Goal: Task Accomplishment & Management: Use online tool/utility

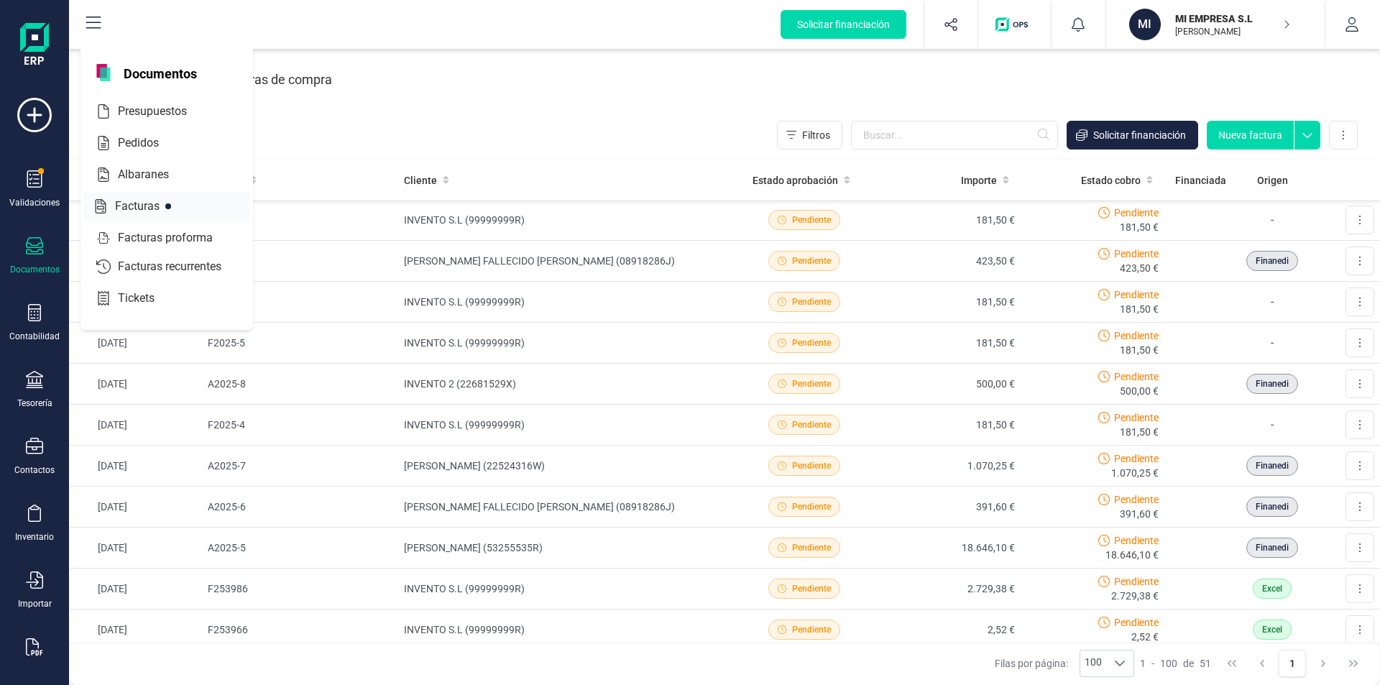
click at [152, 208] on span "Facturas" at bounding box center [147, 206] width 76 height 17
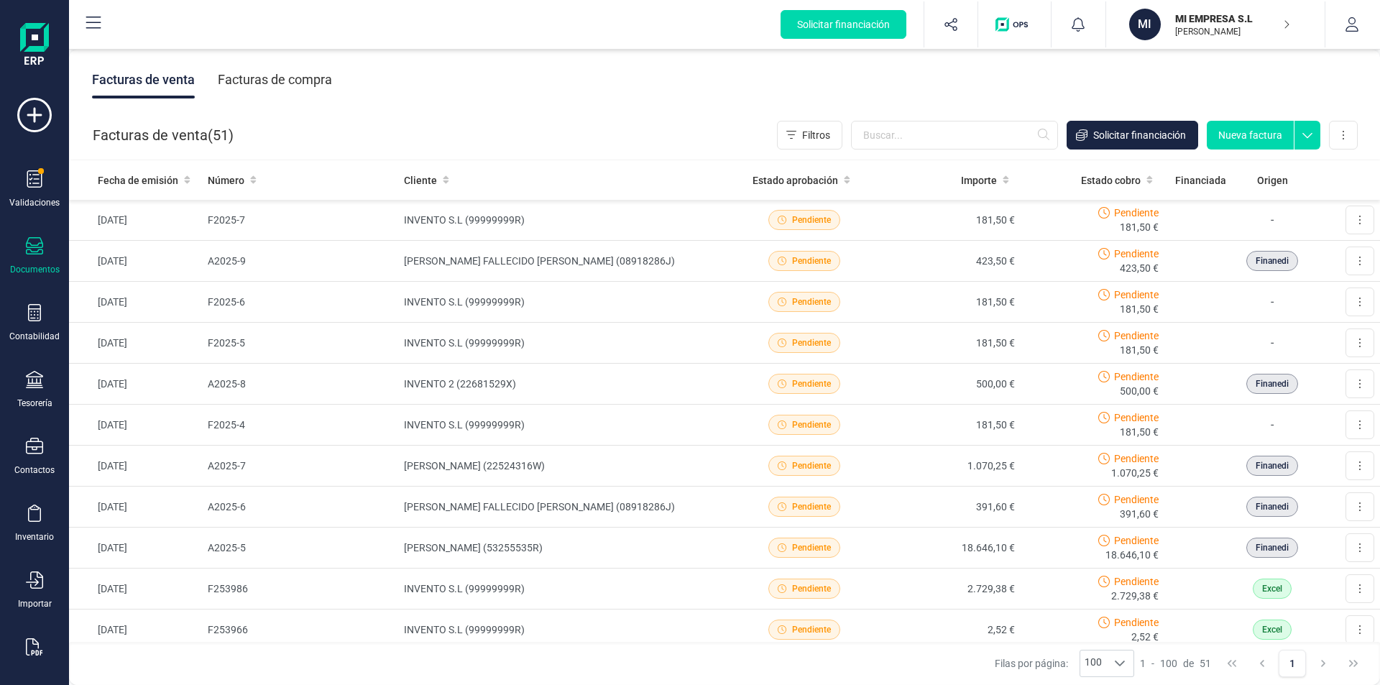
click at [34, 247] on icon at bounding box center [34, 245] width 17 height 17
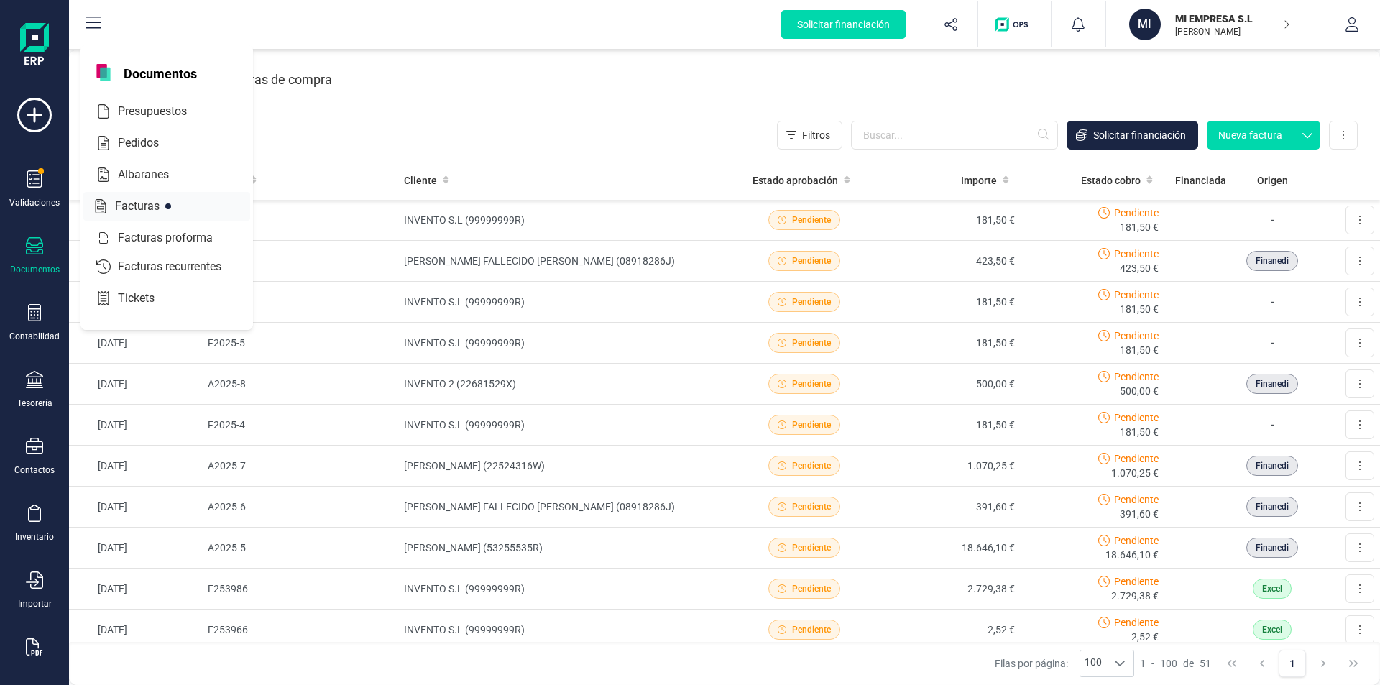
click at [139, 204] on span "Facturas" at bounding box center [147, 206] width 76 height 17
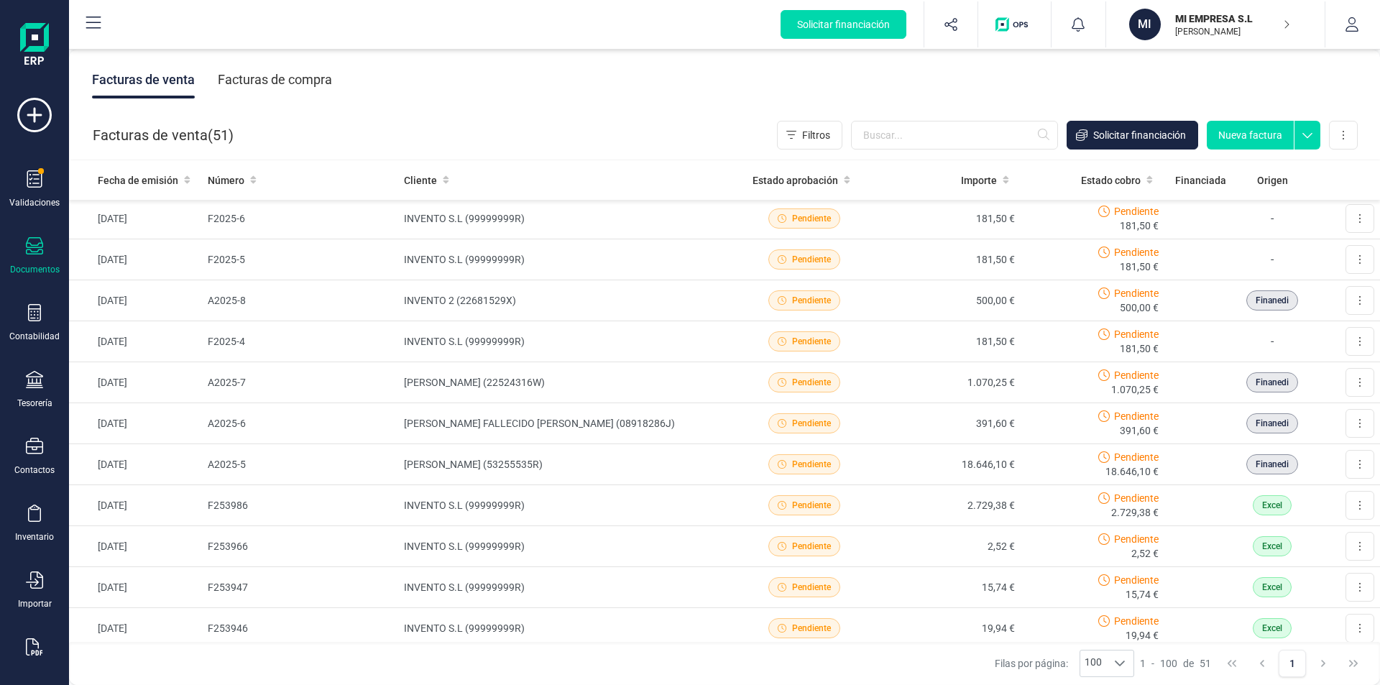
scroll to position [72, 0]
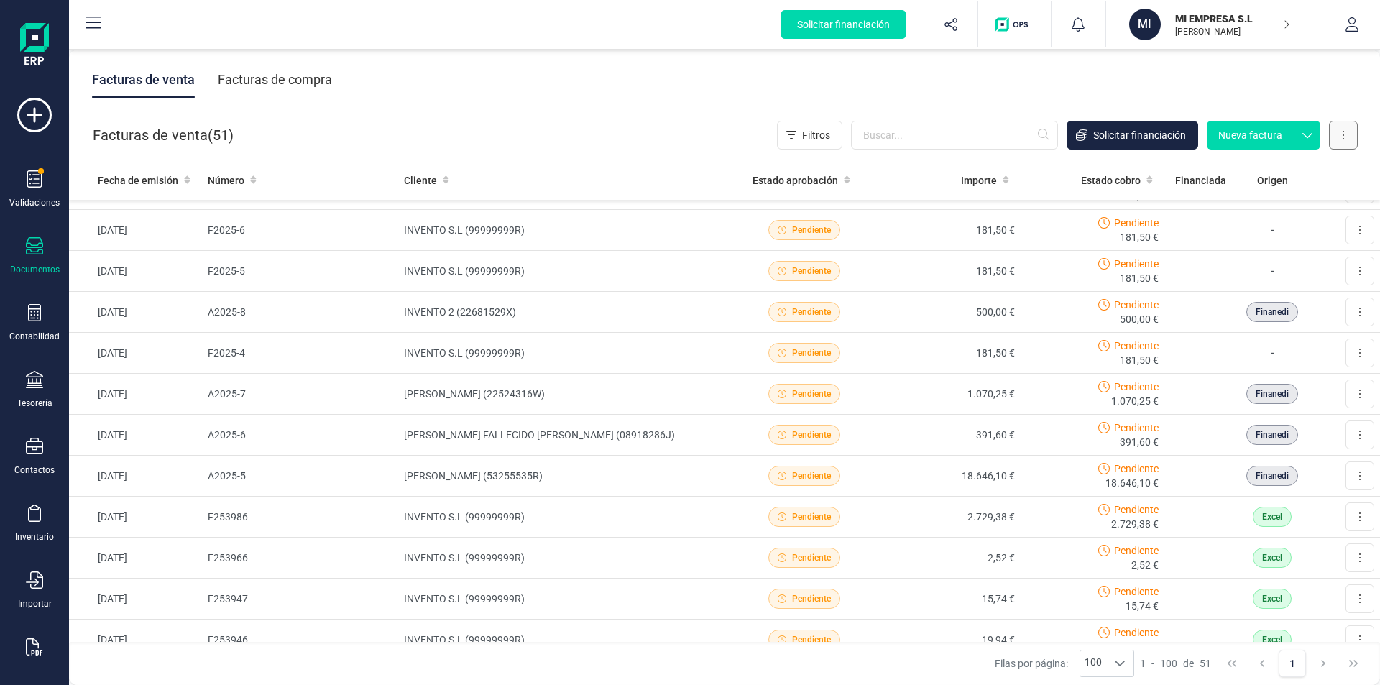
click at [1345, 133] on button at bounding box center [1343, 135] width 29 height 29
click at [1298, 202] on span "Carga masiva (Excel)" at bounding box center [1256, 199] width 94 height 14
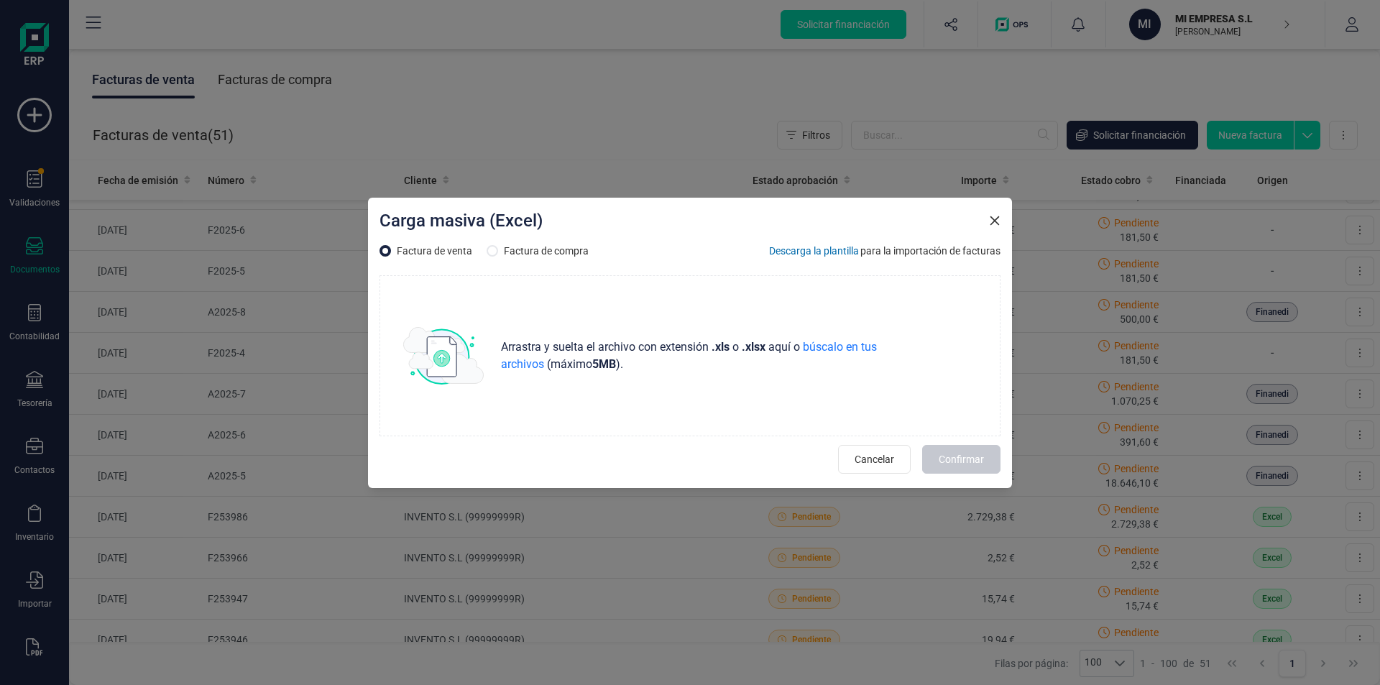
click at [829, 249] on span "Descarga la plantilla" at bounding box center [814, 251] width 90 height 14
click at [994, 223] on icon "Close" at bounding box center [994, 220] width 11 height 11
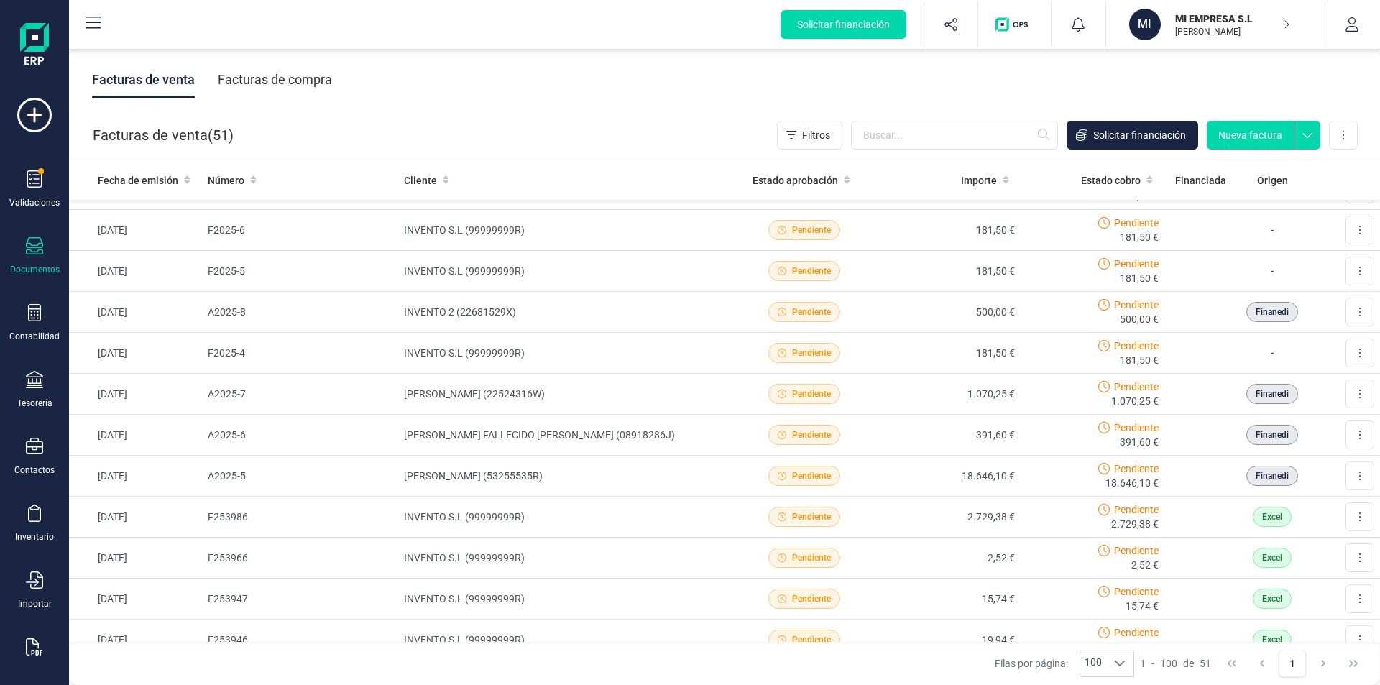
click at [32, 255] on div at bounding box center [34, 247] width 17 height 21
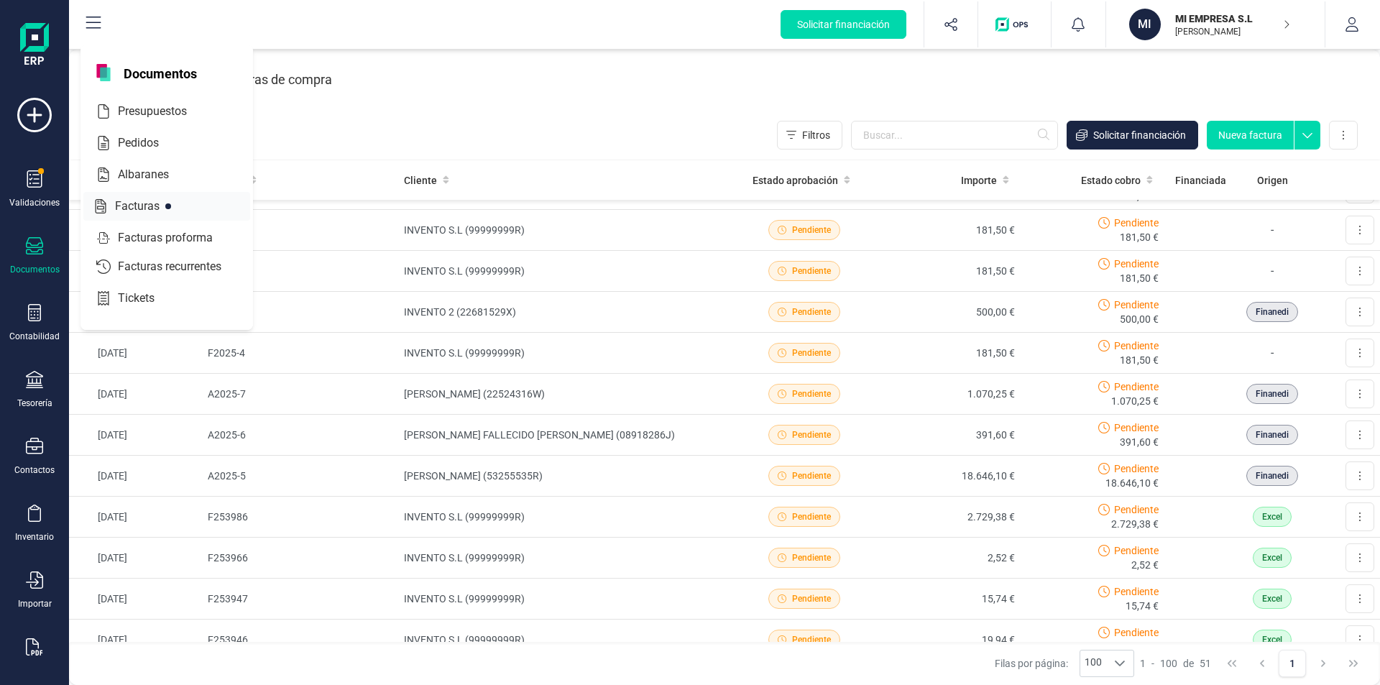
click at [153, 207] on span "Facturas" at bounding box center [147, 206] width 76 height 17
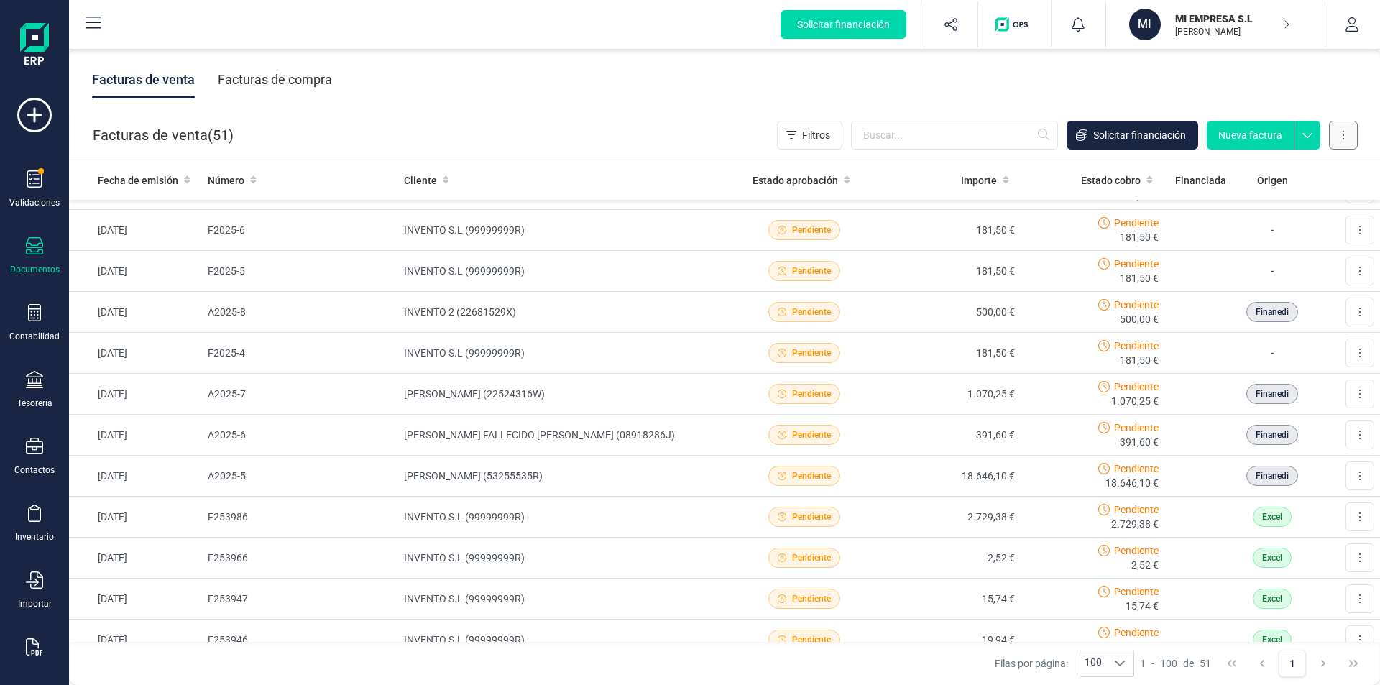
click at [1346, 132] on button at bounding box center [1343, 135] width 29 height 29
